Goal: Book appointment/travel/reservation

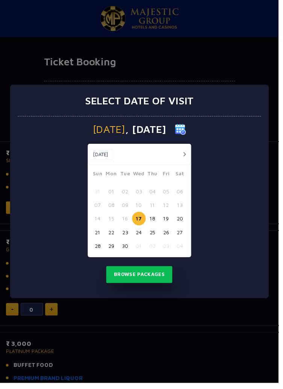
click at [185, 158] on div at bounding box center [185, 156] width 14 height 9
click at [192, 161] on button "button" at bounding box center [187, 156] width 9 height 9
click at [192, 160] on button "button" at bounding box center [187, 156] width 9 height 9
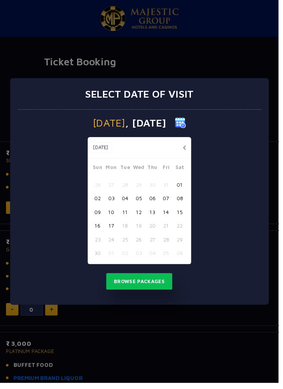
click at [189, 152] on button "button" at bounding box center [187, 149] width 9 height 9
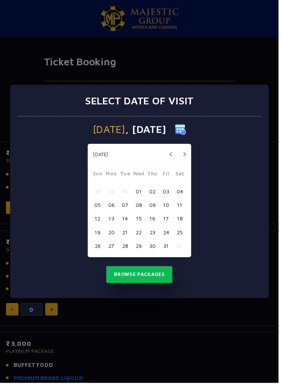
click at [104, 213] on button "05" at bounding box center [99, 208] width 14 height 14
click at [172, 192] on button "03" at bounding box center [169, 194] width 14 height 14
click at [167, 199] on button "03" at bounding box center [169, 194] width 14 height 14
click at [171, 198] on button "03" at bounding box center [169, 194] width 14 height 14
click at [156, 283] on button "Browse Packages" at bounding box center [142, 278] width 68 height 17
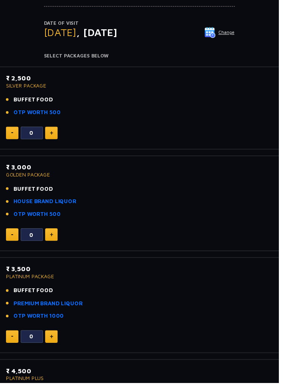
scroll to position [75, 0]
click at [231, 48] on div "Date of Visit Friday , 03 Oct 2025 Change Your Total ₹ 0 Select Packages Below" at bounding box center [142, 40] width 194 height 40
click at [227, 35] on button "Change" at bounding box center [222, 33] width 31 height 12
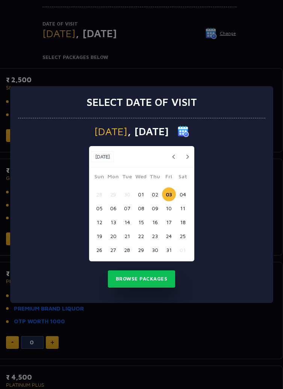
click at [179, 191] on button "04" at bounding box center [183, 194] width 14 height 14
click at [147, 273] on button "Browse Packages" at bounding box center [142, 278] width 68 height 17
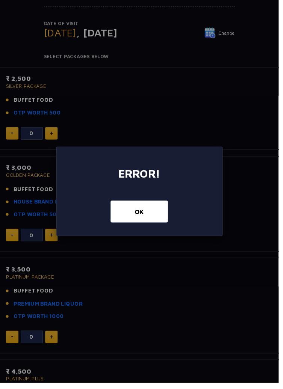
click at [147, 223] on button "OK" at bounding box center [141, 215] width 58 height 22
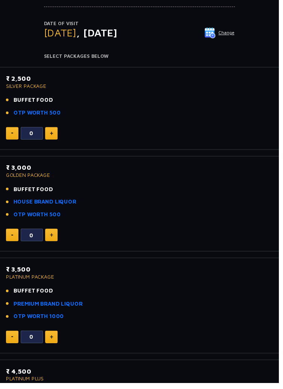
click at [149, 216] on li "OTP WORTH 500" at bounding box center [141, 218] width 271 height 9
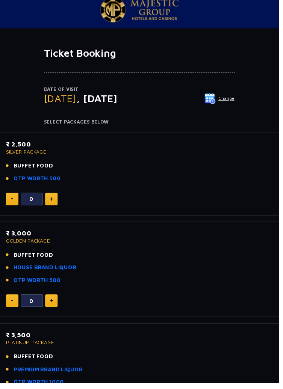
scroll to position [0, 0]
